Goal: Understand process/instructions: Learn how to perform a task or action

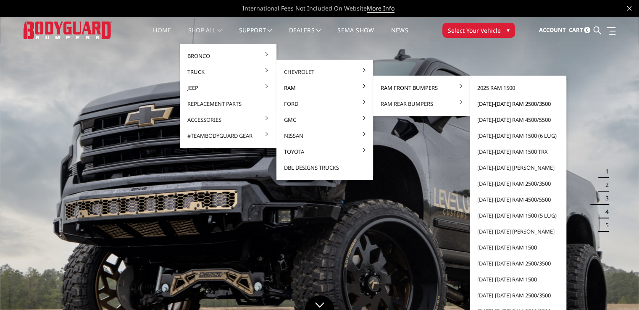
click at [509, 102] on link "[DATE]-[DATE] Ram 2500/3500" at bounding box center [518, 104] width 90 height 16
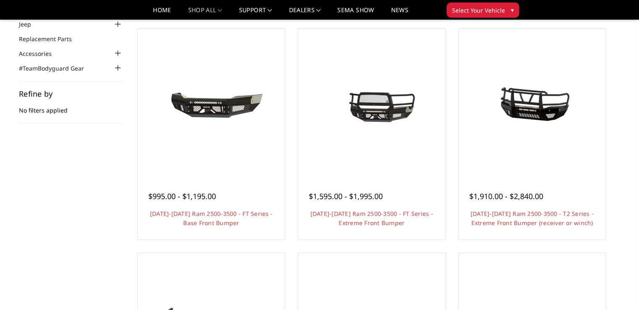
scroll to position [84, 0]
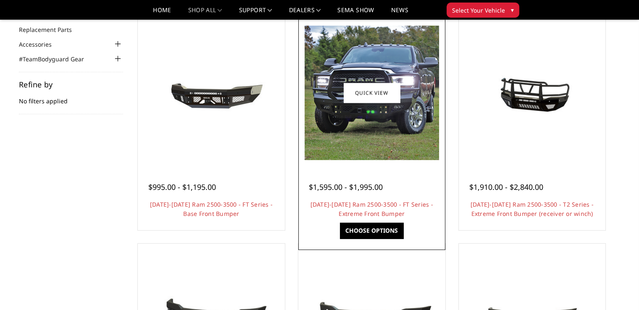
click at [393, 114] on img at bounding box center [372, 93] width 134 height 134
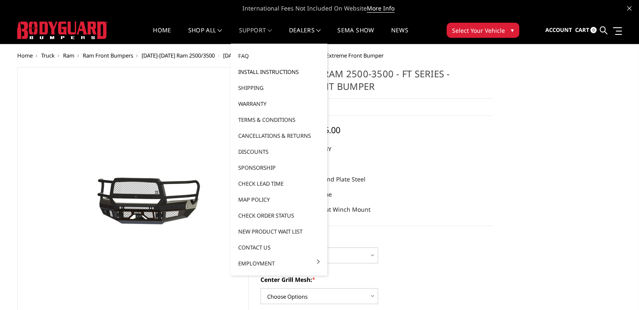
click at [290, 72] on link "Install Instructions" at bounding box center [279, 72] width 90 height 16
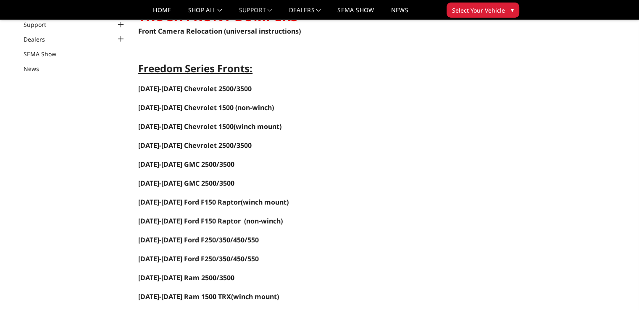
scroll to position [84, 0]
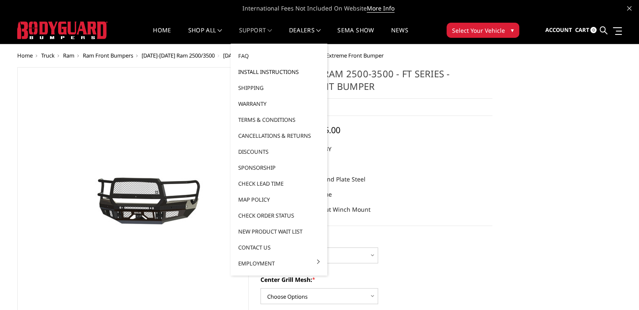
click at [291, 71] on link "Install Instructions" at bounding box center [279, 72] width 90 height 16
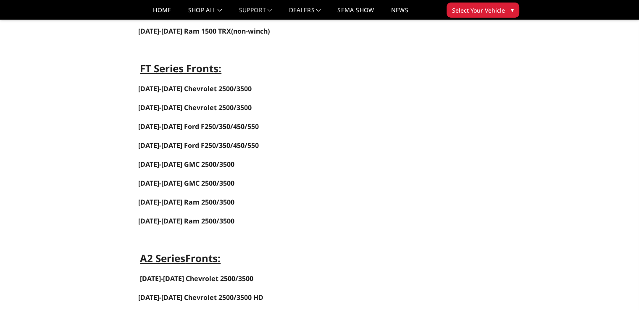
scroll to position [378, 0]
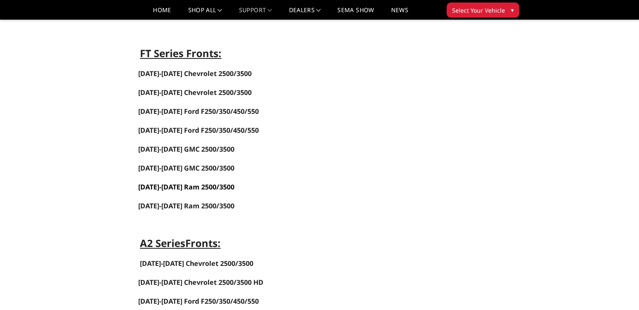
click at [215, 182] on link "[DATE]-[DATE] Ram 2500/3500" at bounding box center [186, 186] width 96 height 9
